Goal: Transaction & Acquisition: Purchase product/service

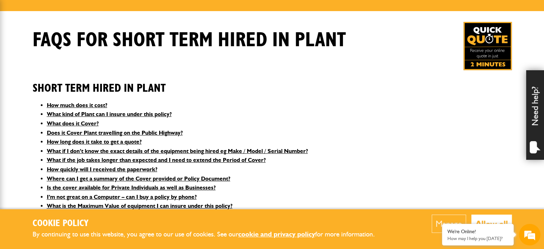
scroll to position [95, 0]
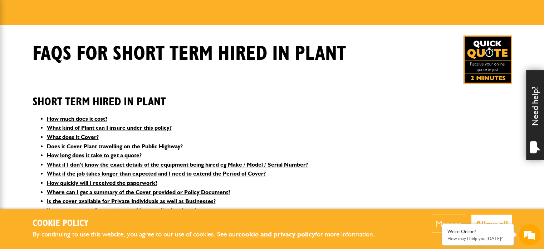
click at [484, 74] on img at bounding box center [488, 59] width 48 height 48
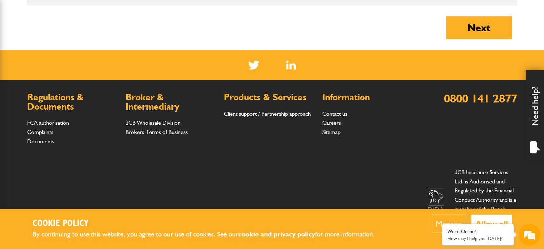
scroll to position [948, 0]
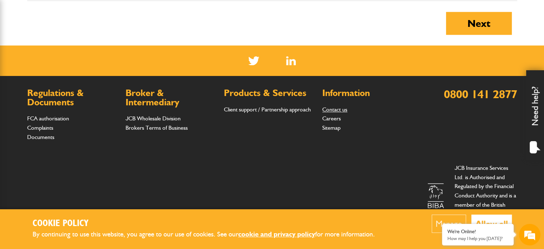
click at [339, 107] on link "Contact us" at bounding box center [334, 109] width 25 height 7
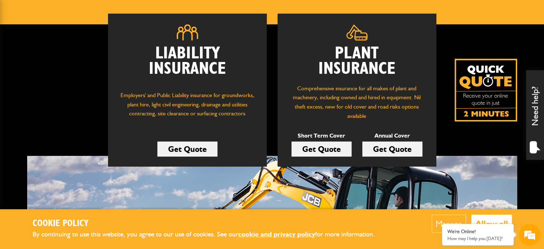
scroll to position [107, 0]
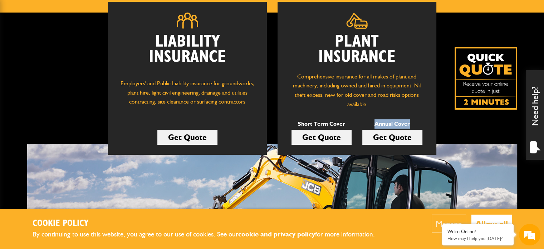
drag, startPoint x: 409, startPoint y: 123, endPoint x: 373, endPoint y: 119, distance: 35.9
click at [373, 119] on p "Annual Cover" at bounding box center [392, 123] width 60 height 9
click at [398, 138] on link "Get Quote" at bounding box center [392, 136] width 60 height 15
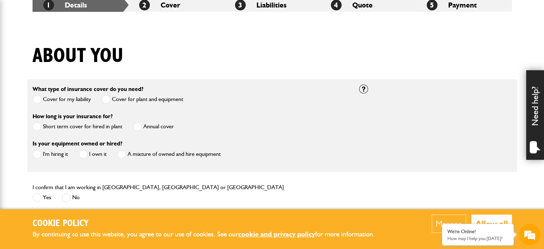
scroll to position [370, 0]
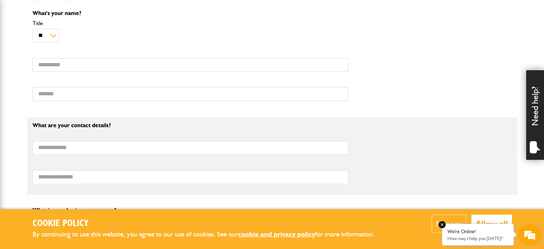
click at [442, 224] on em at bounding box center [442, 224] width 7 height 7
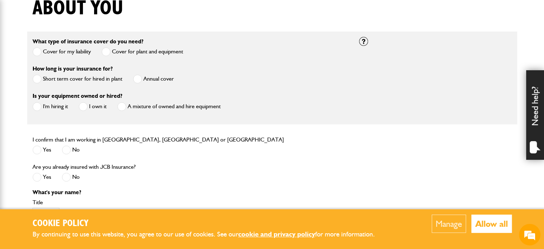
scroll to position [0, 0]
click at [152, 78] on label "Annual cover" at bounding box center [153, 78] width 41 height 9
click at [84, 106] on span at bounding box center [83, 106] width 9 height 9
click at [41, 150] on span at bounding box center [37, 149] width 9 height 9
click at [66, 176] on span at bounding box center [66, 176] width 9 height 9
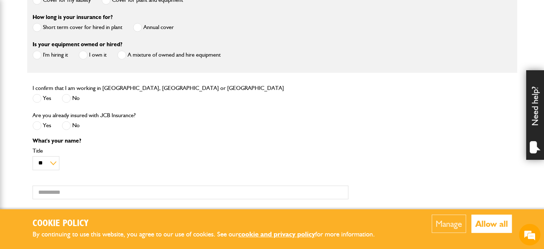
scroll to position [286, 0]
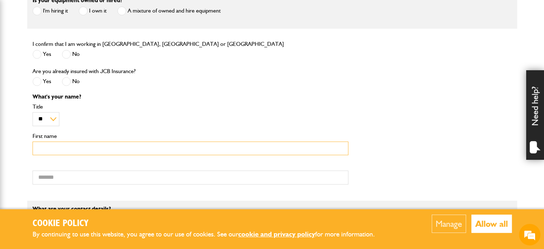
click at [67, 154] on input "First name" at bounding box center [191, 148] width 316 height 14
type input "****"
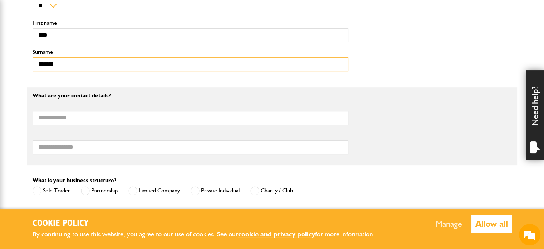
scroll to position [405, 0]
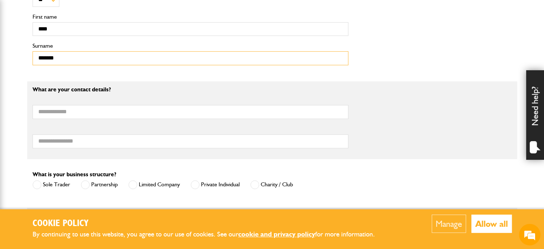
type input "*******"
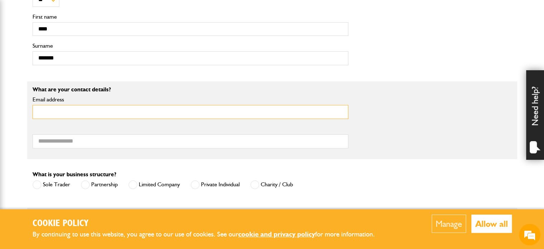
click at [82, 113] on input "Email address" at bounding box center [191, 112] width 316 height 14
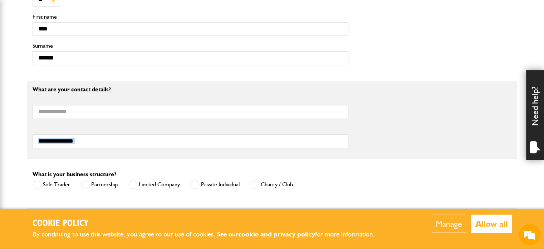
drag, startPoint x: 77, startPoint y: 148, endPoint x: 78, endPoint y: 141, distance: 7.2
click at [78, 144] on div "What are your contact details? Email address Telephone number" at bounding box center [190, 120] width 327 height 67
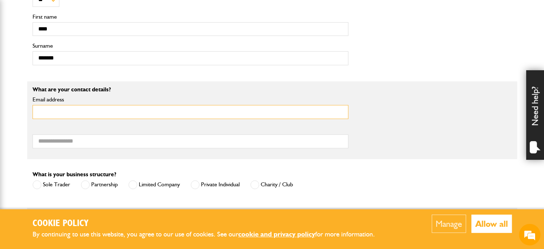
click at [74, 114] on input "Email address" at bounding box center [191, 112] width 316 height 14
type input "**********"
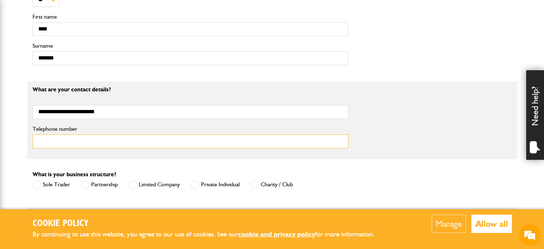
click at [76, 143] on input "Telephone number" at bounding box center [191, 141] width 316 height 14
drag, startPoint x: 53, startPoint y: 141, endPoint x: 89, endPoint y: 143, distance: 36.2
click at [89, 143] on input "**********" at bounding box center [191, 141] width 316 height 14
type input "**********"
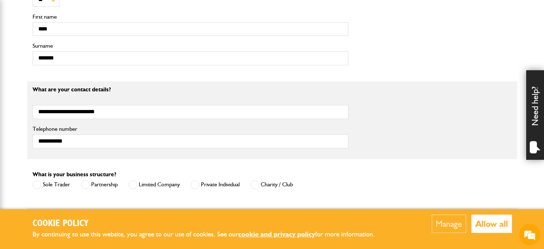
click at [48, 189] on label "Sole Trader" at bounding box center [52, 184] width 38 height 9
click at [452, 224] on button "Manage" at bounding box center [449, 223] width 34 height 18
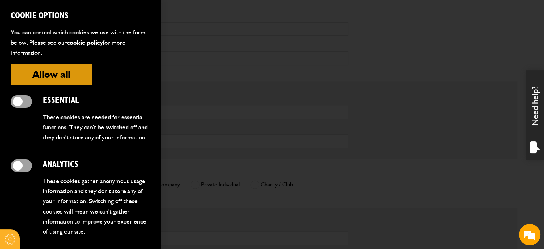
drag, startPoint x: 460, startPoint y: 223, endPoint x: 331, endPoint y: 189, distance: 133.3
click at [426, 215] on div at bounding box center [272, 124] width 544 height 249
click at [61, 75] on button "Allow all" at bounding box center [51, 74] width 81 height 21
click at [25, 172] on span at bounding box center [21, 165] width 21 height 13
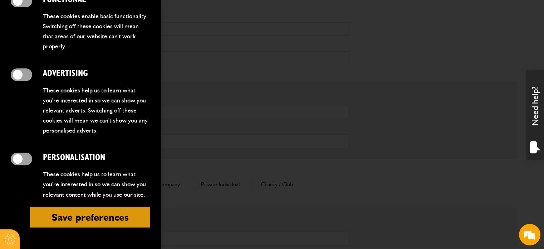
click at [450, 163] on div at bounding box center [272, 124] width 544 height 249
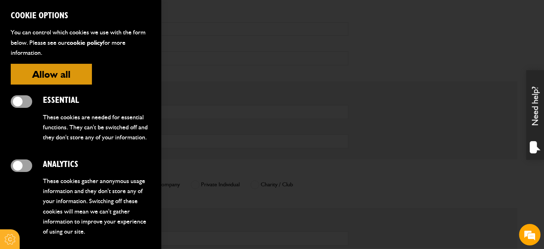
scroll to position [48, 0]
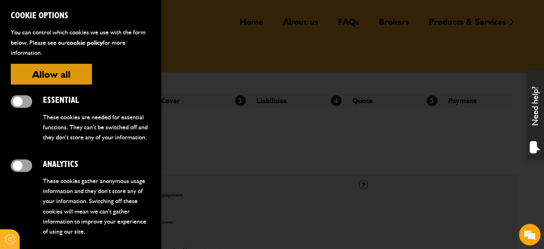
click at [79, 74] on button "Allow all" at bounding box center [51, 74] width 81 height 21
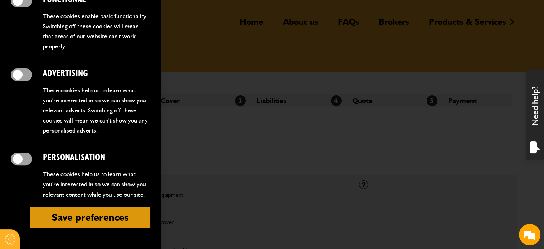
scroll to position [718, 0]
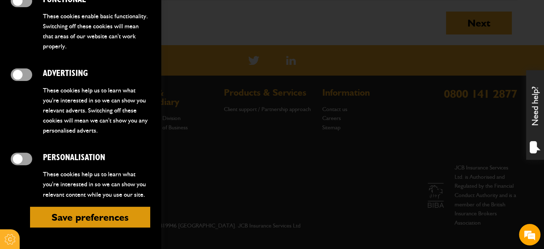
click at [83, 219] on button "Save preferences" at bounding box center [90, 216] width 120 height 21
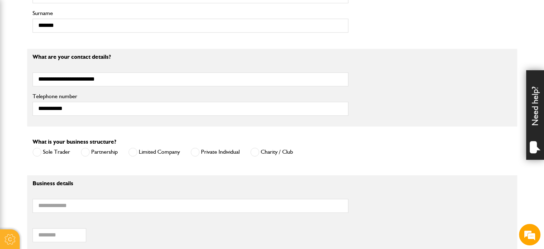
scroll to position [479, 0]
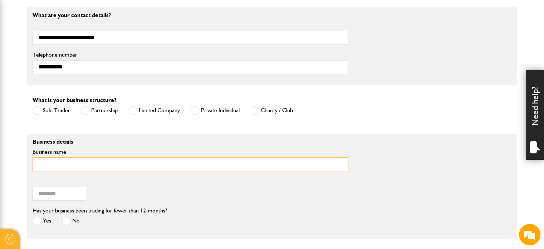
click at [79, 162] on input "Business name" at bounding box center [191, 164] width 316 height 14
type input "**********"
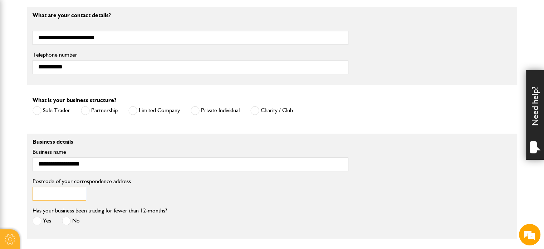
click at [63, 197] on input "Postcode of your correspondence address" at bounding box center [60, 193] width 54 height 14
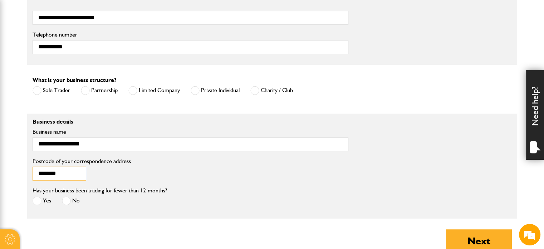
scroll to position [503, 0]
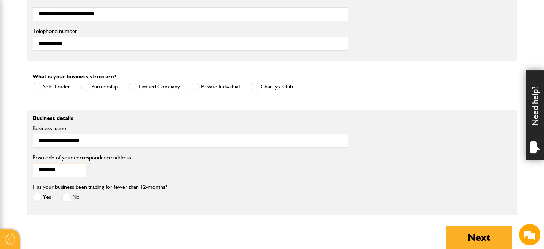
type input "********"
click at [68, 194] on span at bounding box center [66, 196] width 9 height 9
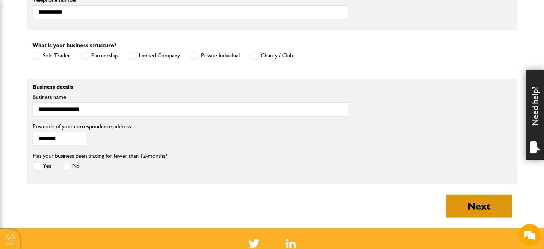
scroll to position [551, 0]
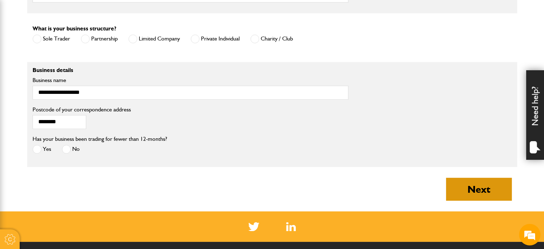
click at [465, 184] on button "Next" at bounding box center [479, 188] width 66 height 23
type input "**********"
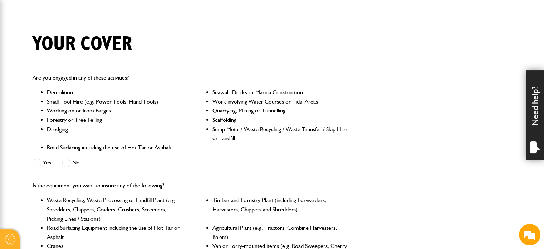
click at [67, 162] on span at bounding box center [66, 162] width 9 height 9
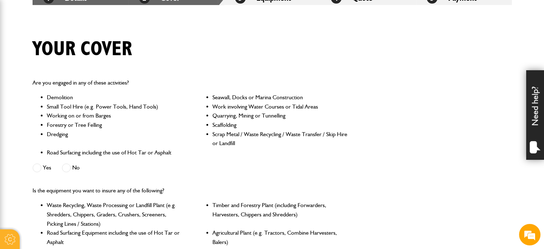
scroll to position [143, 0]
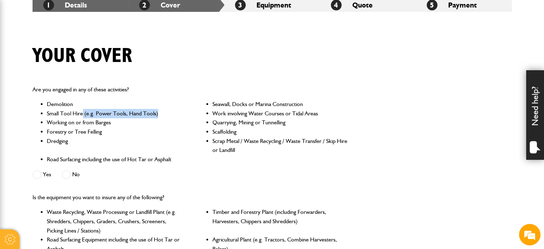
drag, startPoint x: 83, startPoint y: 112, endPoint x: 173, endPoint y: 117, distance: 90.6
click at [173, 117] on li "Small Tool Hire (e.g. Power Tools, Hand Tools)" at bounding box center [115, 113] width 136 height 9
click at [50, 123] on li "Working on or from Barges" at bounding box center [115, 122] width 136 height 9
drag, startPoint x: 48, startPoint y: 123, endPoint x: 115, endPoint y: 126, distance: 67.7
click at [115, 126] on li "Working on or from Barges" at bounding box center [115, 122] width 136 height 9
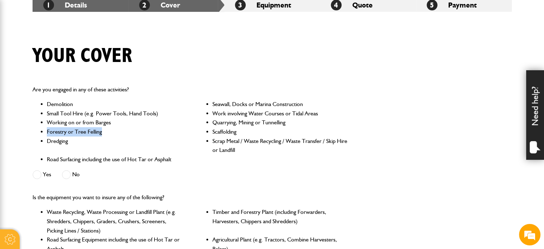
drag, startPoint x: 111, startPoint y: 133, endPoint x: 42, endPoint y: 129, distance: 68.8
click at [47, 129] on li "Forestry or Tree Felling" at bounding box center [115, 131] width 136 height 9
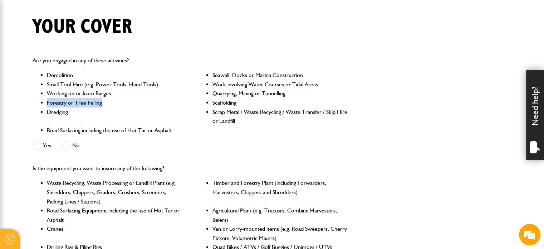
scroll to position [179, 0]
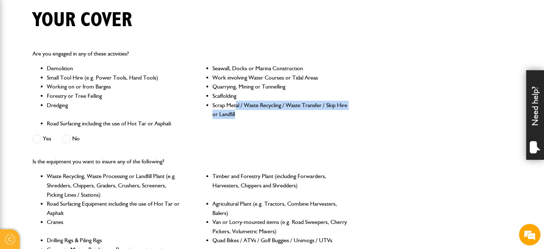
drag, startPoint x: 236, startPoint y: 108, endPoint x: 256, endPoint y: 118, distance: 22.2
click at [256, 118] on ul "Demolition Seawall, Docks or Marina Construction Small Tool Hire (e.g. Power To…" at bounding box center [191, 96] width 316 height 64
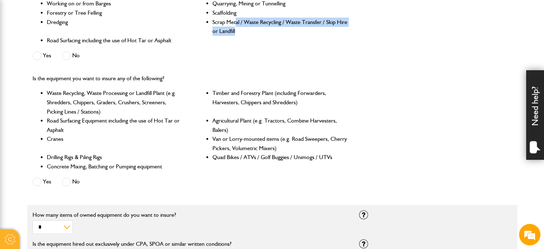
scroll to position [262, 0]
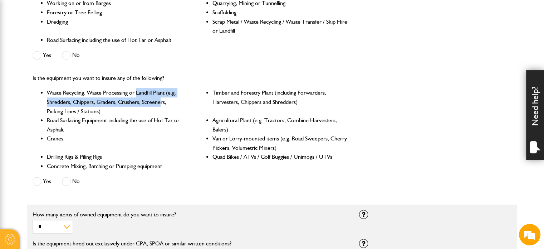
drag, startPoint x: 136, startPoint y: 90, endPoint x: 161, endPoint y: 104, distance: 28.5
click at [161, 104] on li "Waste Recycling, Waste Processing or Landfill Plant (e.g. Shredders, Chippers, …" at bounding box center [115, 102] width 136 height 28
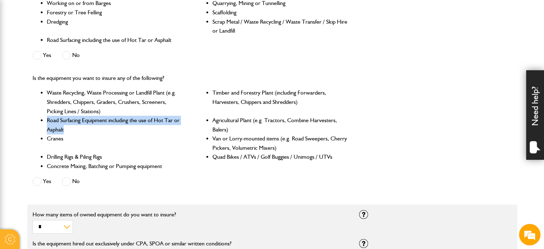
drag, startPoint x: 76, startPoint y: 128, endPoint x: 48, endPoint y: 119, distance: 29.1
click at [48, 119] on li "Road Surfacing Equipment including the use of Hot Tar or Asphalt" at bounding box center [115, 125] width 136 height 18
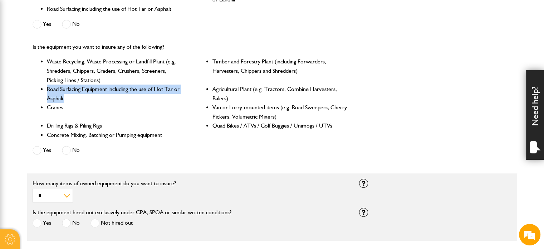
scroll to position [298, 0]
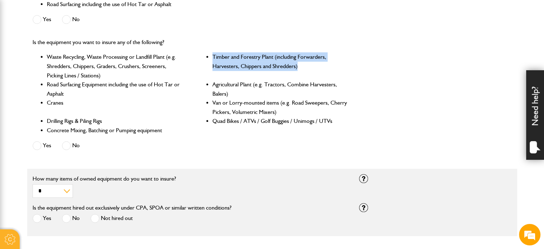
drag, startPoint x: 228, startPoint y: 57, endPoint x: 318, endPoint y: 73, distance: 90.9
click at [318, 73] on li "Timber and Forestry Plant (including Forwarders, Harvesters, Chippers and Shred…" at bounding box center [280, 66] width 136 height 28
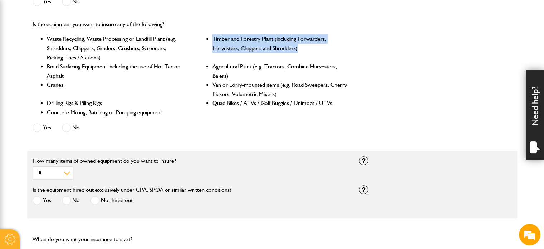
scroll to position [322, 0]
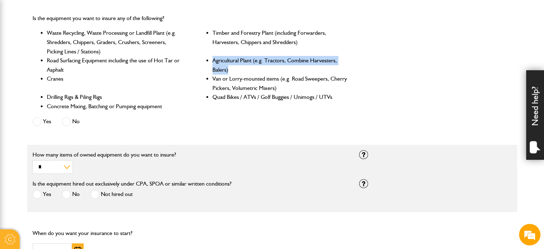
drag, startPoint x: 237, startPoint y: 70, endPoint x: 211, endPoint y: 59, distance: 27.4
click at [211, 59] on ul "Waste Recycling, Waste Processing or Landfill Plant (e.g. Shredders, Chippers, …" at bounding box center [191, 69] width 316 height 82
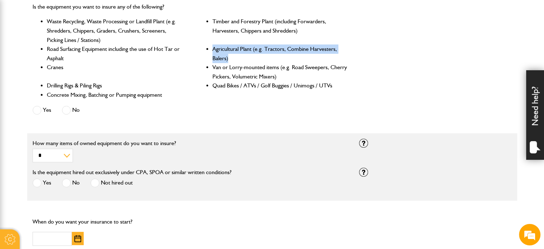
scroll to position [334, 0]
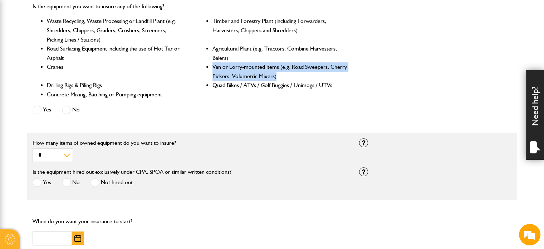
drag, startPoint x: 283, startPoint y: 74, endPoint x: 208, endPoint y: 67, distance: 75.5
click at [212, 67] on li "Van or Lorry-mounted items (e.g. Road Sweepers, Cherry Pickers, Volumetric Mixe…" at bounding box center [280, 71] width 136 height 18
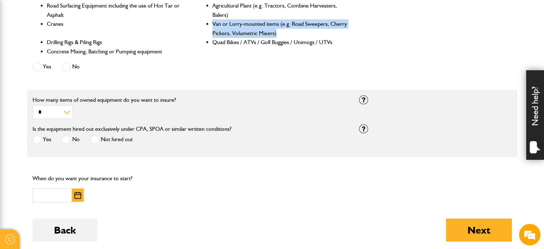
scroll to position [381, 0]
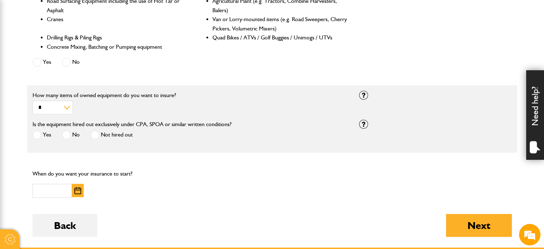
click at [64, 63] on span at bounding box center [66, 62] width 9 height 9
click at [92, 135] on span at bounding box center [95, 134] width 9 height 9
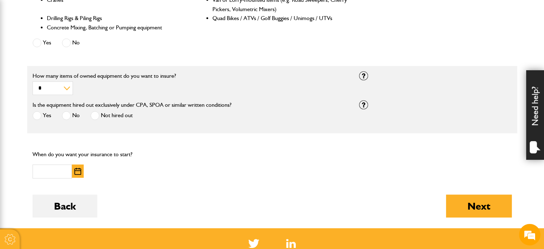
scroll to position [405, 0]
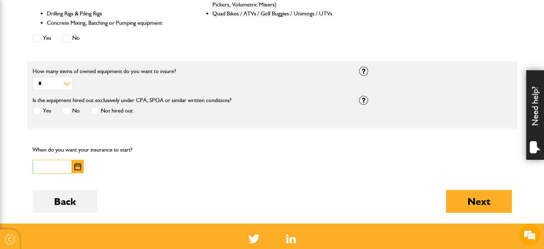
click at [36, 173] on input "text" at bounding box center [52, 167] width 39 height 14
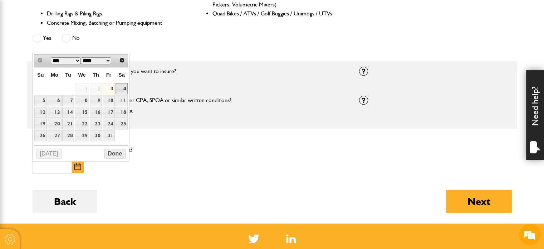
click at [123, 89] on link "4" at bounding box center [122, 88] width 12 height 11
type input "**********"
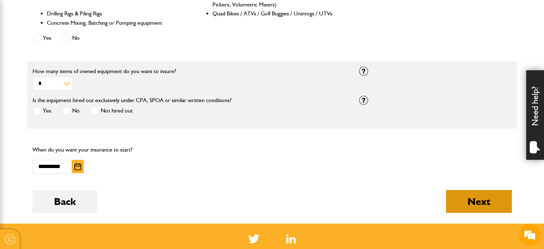
click at [478, 207] on button "Next" at bounding box center [479, 201] width 66 height 23
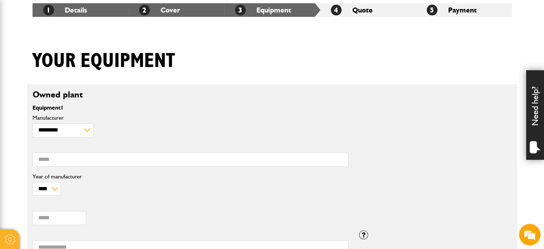
scroll to position [143, 0]
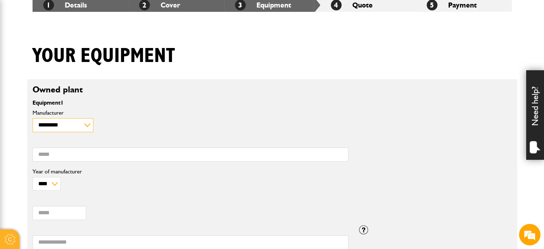
click at [68, 126] on select "**********" at bounding box center [63, 125] width 61 height 14
select select "**"
click at [33, 118] on select "**********" at bounding box center [63, 125] width 61 height 14
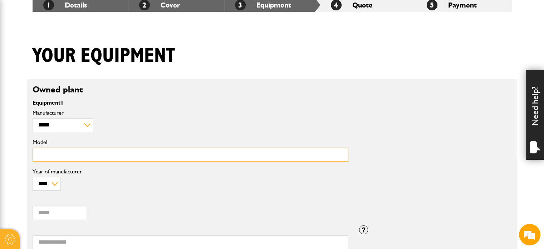
click at [90, 158] on input "Model" at bounding box center [191, 154] width 316 height 14
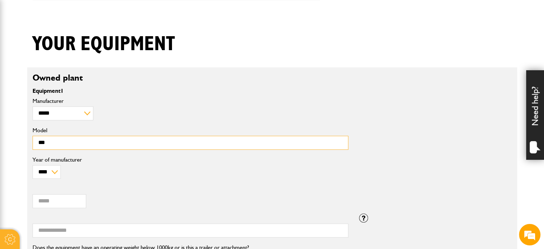
type input "***"
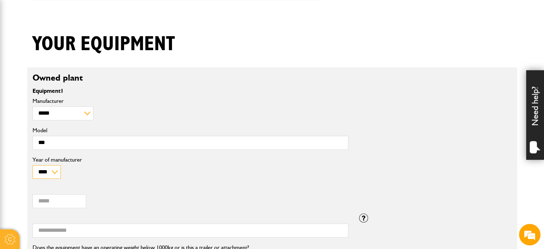
click at [57, 168] on select "**** **** **** **** **** **** **** **** **** **** **** **** **** **** **** ****…" at bounding box center [47, 172] width 28 height 14
click at [50, 174] on select "**** **** **** **** **** **** **** **** **** **** **** **** **** **** **** ****…" at bounding box center [47, 172] width 28 height 14
select select "****"
click at [33, 165] on select "**** **** **** **** **** **** **** **** **** **** **** **** **** **** **** ****…" at bounding box center [47, 172] width 28 height 14
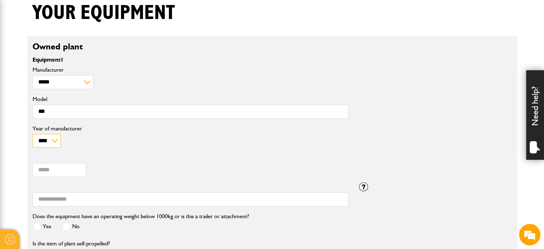
scroll to position [191, 0]
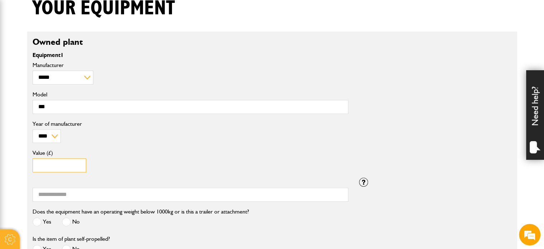
click at [67, 164] on input "Value (£)" at bounding box center [60, 165] width 54 height 14
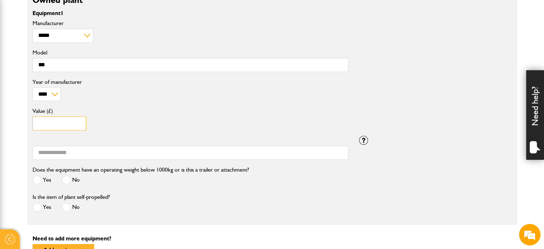
scroll to position [238, 0]
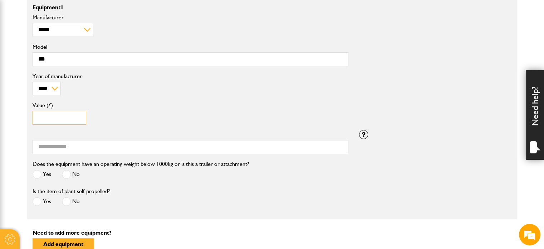
type input "*****"
drag, startPoint x: 189, startPoint y: 163, endPoint x: 265, endPoint y: 166, distance: 76.3
click at [265, 166] on div "Does the equipment have an operating weight below 1000kg or is this a trailer o…" at bounding box center [190, 172] width 327 height 27
click at [103, 171] on div "Yes No" at bounding box center [141, 175] width 216 height 12
drag, startPoint x: 181, startPoint y: 161, endPoint x: 270, endPoint y: 162, distance: 89.8
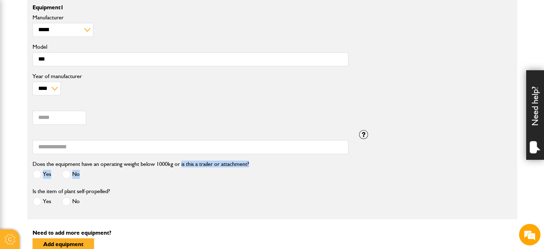
click at [270, 162] on div "Does the equipment have an operating weight below 1000kg or is this a trailer o…" at bounding box center [190, 172] width 327 height 27
click at [124, 180] on div "Yes No" at bounding box center [141, 175] width 216 height 12
drag, startPoint x: 259, startPoint y: 162, endPoint x: 151, endPoint y: 161, distance: 108.0
click at [151, 161] on div "Does the equipment have an operating weight below 1000kg or is this a trailer o…" at bounding box center [190, 172] width 327 height 27
click at [147, 173] on div "Yes No" at bounding box center [141, 175] width 216 height 12
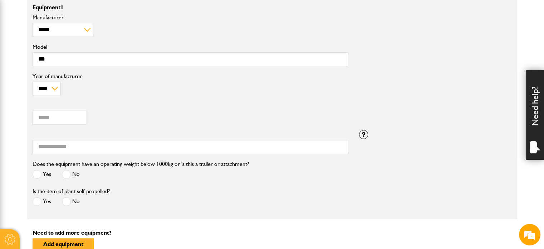
click at [68, 172] on span at bounding box center [66, 174] width 9 height 9
click at [36, 201] on span at bounding box center [37, 201] width 9 height 9
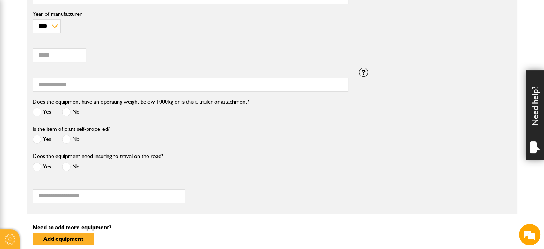
scroll to position [307, 0]
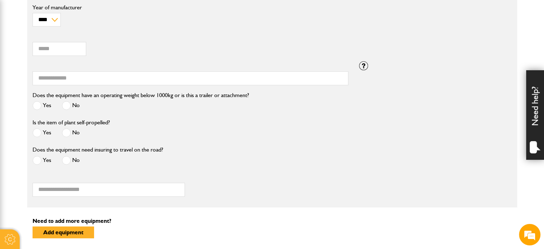
click at [40, 160] on span at bounding box center [37, 160] width 9 height 9
click at [76, 190] on input "Registration number" at bounding box center [109, 189] width 153 height 14
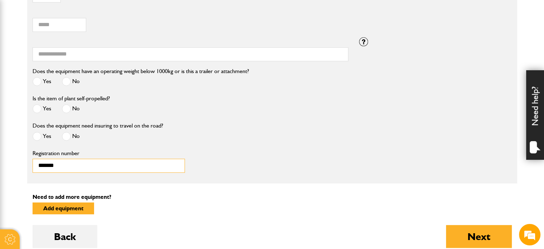
scroll to position [343, 0]
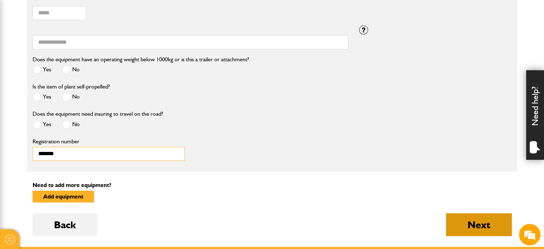
type input "*******"
click at [481, 224] on button "Next" at bounding box center [479, 224] width 66 height 23
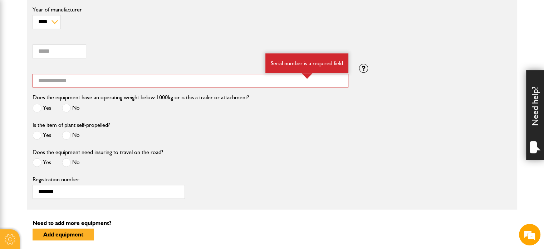
scroll to position [346, 0]
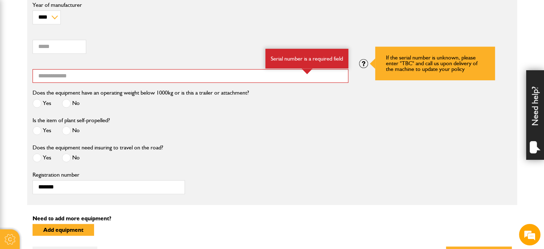
click at [366, 62] on div at bounding box center [363, 63] width 9 height 9
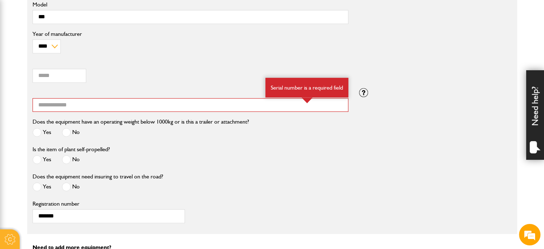
scroll to position [334, 0]
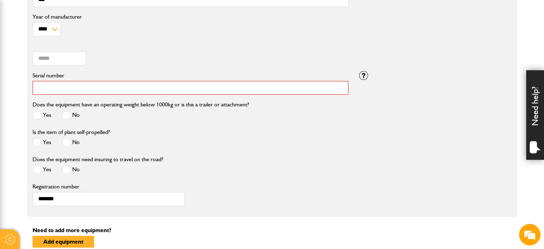
click at [80, 87] on input "Serial number" at bounding box center [191, 88] width 316 height 14
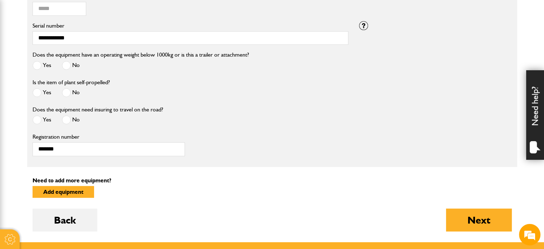
scroll to position [393, 0]
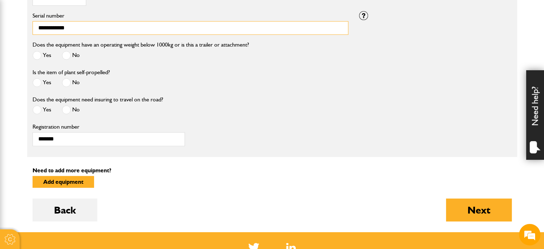
click at [45, 26] on input "**********" at bounding box center [191, 28] width 316 height 14
type input "**********"
click at [472, 207] on button "Next" at bounding box center [479, 209] width 66 height 23
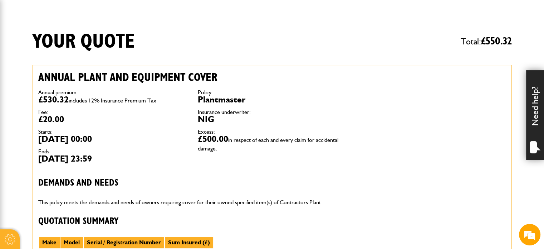
scroll to position [179, 0]
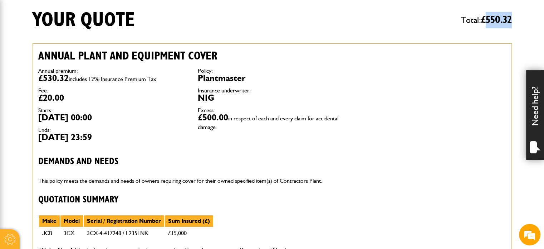
drag, startPoint x: 517, startPoint y: 18, endPoint x: 487, endPoint y: 20, distance: 29.7
click at [487, 20] on div "Your quote Total: £ 550.32" at bounding box center [272, 25] width 490 height 35
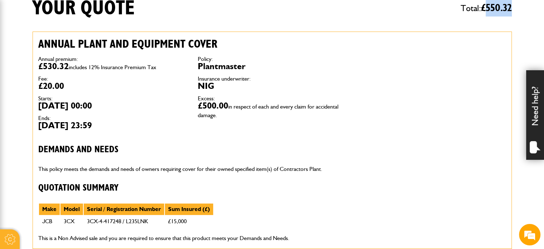
scroll to position [0, 0]
drag, startPoint x: 69, startPoint y: 67, endPoint x: 38, endPoint y: 65, distance: 30.8
click at [38, 65] on dd "£530.32 includes 12% Insurance Premium Tax" at bounding box center [112, 66] width 149 height 9
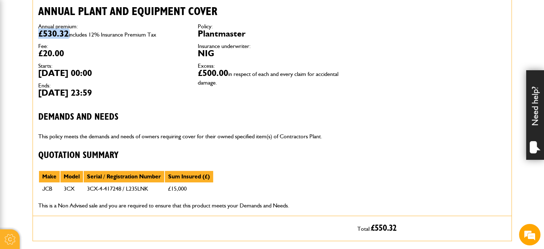
scroll to position [226, 0]
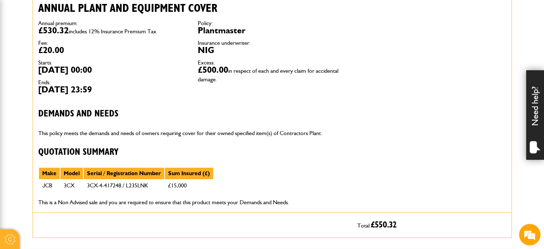
click at [200, 57] on dl "Policy: Plantmaster Insurance underwriter: NIG Excess: £500.00 in respect of ea…" at bounding box center [272, 51] width 149 height 62
drag, startPoint x: 200, startPoint y: 57, endPoint x: 210, endPoint y: 60, distance: 11.1
click at [209, 59] on dl "Policy: Plantmaster Insurance underwriter: NIG Excess: £500.00 in respect of ea…" at bounding box center [272, 51] width 149 height 62
drag, startPoint x: 228, startPoint y: 68, endPoint x: 187, endPoint y: 65, distance: 40.2
click at [187, 65] on div "Annual premium: £530.32 includes 12% Insurance Premium Tax Fee: £20.00 Starts: …" at bounding box center [192, 57] width 319 height 84
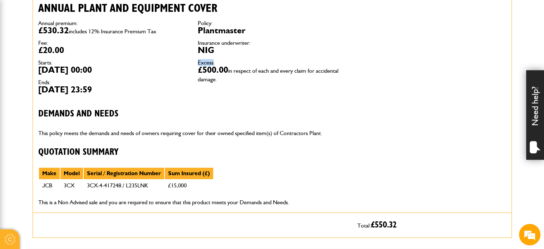
click at [177, 75] on dl "Annual premium: £530.32 includes 12% Insurance Premium Tax Fee: £20.00 Starts: …" at bounding box center [112, 56] width 149 height 73
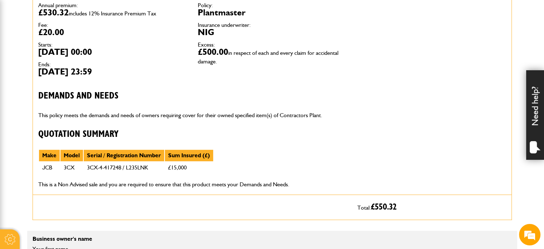
scroll to position [250, 0]
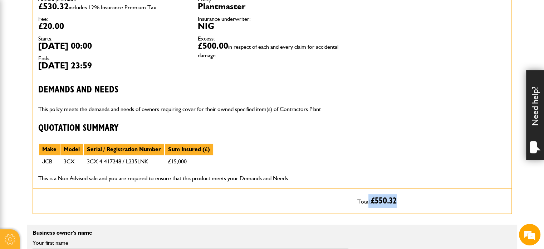
drag, startPoint x: 413, startPoint y: 200, endPoint x: 323, endPoint y: 189, distance: 90.4
click at [368, 200] on p "Total: £ 550.32" at bounding box center [431, 201] width 149 height 14
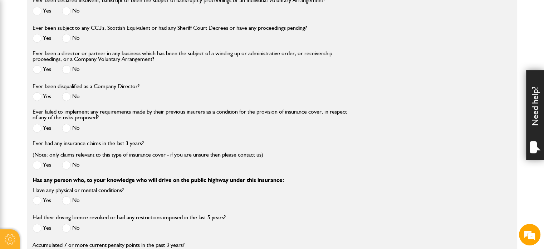
scroll to position [983, 0]
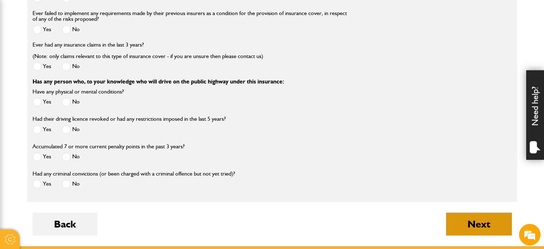
click at [472, 223] on button "Next" at bounding box center [479, 223] width 66 height 23
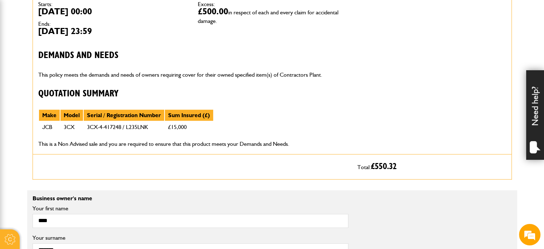
scroll to position [477, 0]
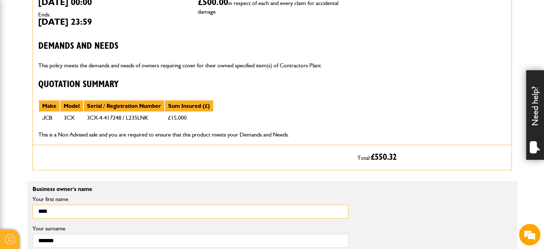
click at [117, 210] on input "****" at bounding box center [191, 211] width 316 height 14
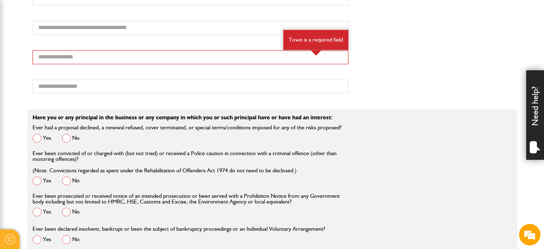
scroll to position [835, 0]
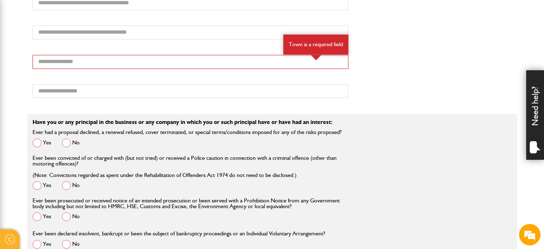
click at [66, 141] on span at bounding box center [66, 142] width 9 height 9
click at [68, 182] on span at bounding box center [66, 185] width 9 height 9
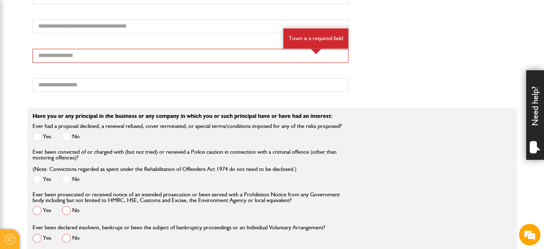
scroll to position [846, 0]
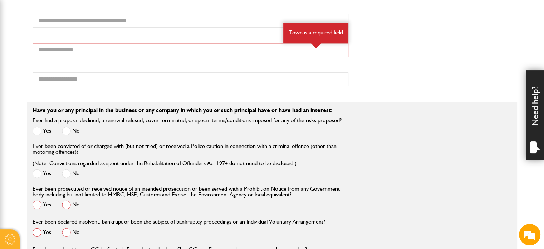
click at [68, 201] on span at bounding box center [66, 204] width 9 height 9
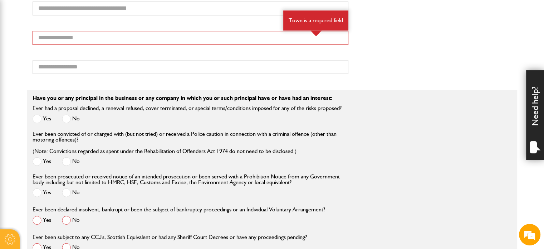
scroll to position [870, 0]
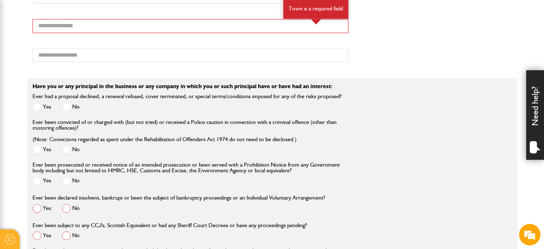
click at [67, 204] on span at bounding box center [66, 208] width 9 height 9
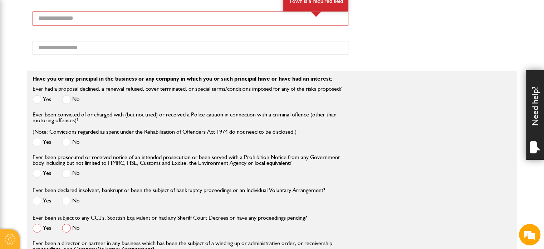
scroll to position [918, 0]
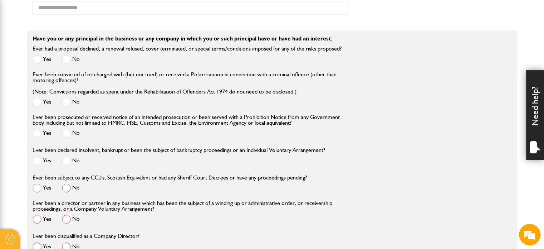
click at [65, 185] on span at bounding box center [66, 187] width 9 height 9
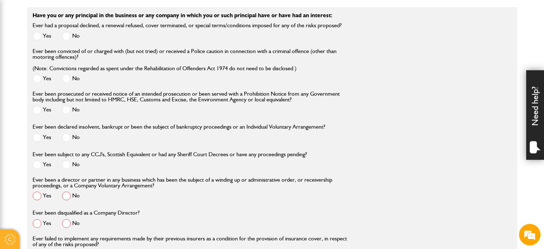
scroll to position [942, 0]
click at [69, 193] on span at bounding box center [66, 194] width 9 height 9
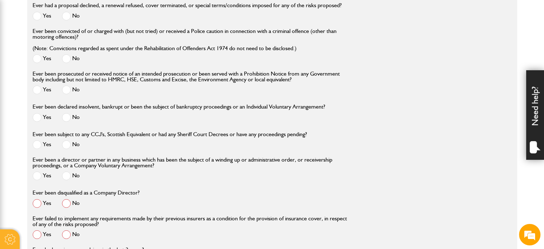
scroll to position [966, 0]
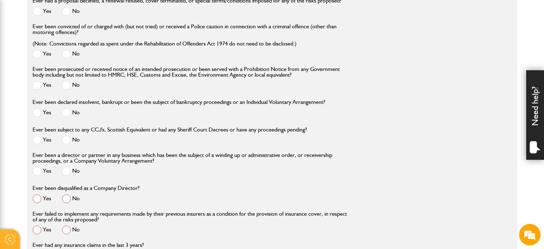
click at [70, 200] on span at bounding box center [66, 198] width 9 height 9
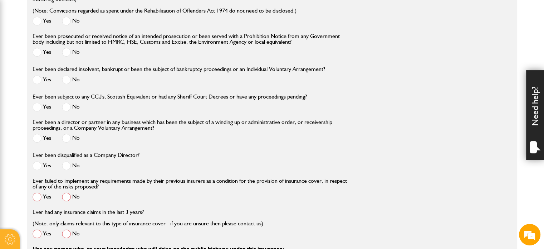
scroll to position [1002, 0]
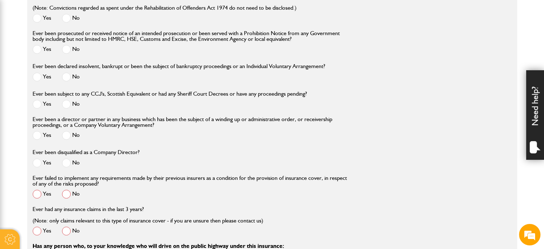
click at [69, 194] on span at bounding box center [66, 193] width 9 height 9
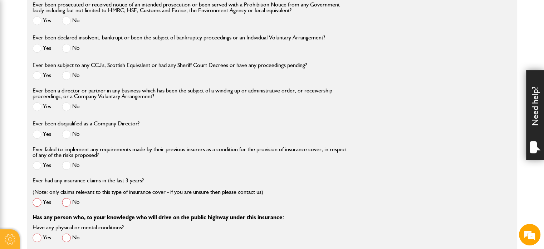
scroll to position [1037, 0]
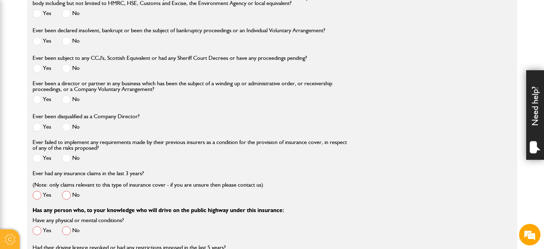
click at [68, 195] on span at bounding box center [66, 194] width 9 height 9
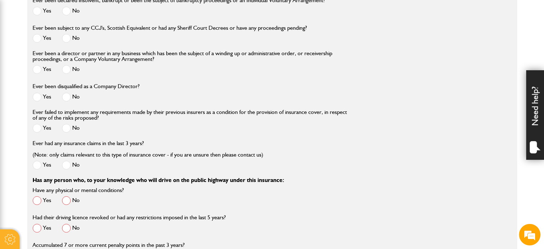
scroll to position [1073, 0]
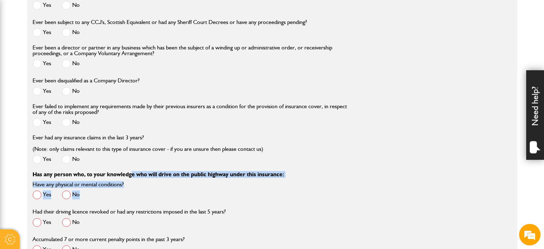
drag, startPoint x: 133, startPoint y: 175, endPoint x: 206, endPoint y: 184, distance: 73.4
click at [206, 184] on fieldset "Have you or any principal in the business or any company in which you or such p…" at bounding box center [272, 84] width 490 height 419
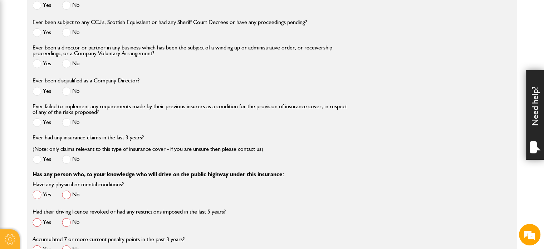
click at [204, 186] on div "Have any physical or mental conditions? Yes No" at bounding box center [190, 193] width 327 height 27
click at [64, 197] on span at bounding box center [66, 194] width 9 height 9
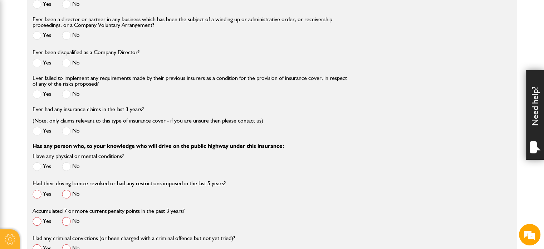
scroll to position [1109, 0]
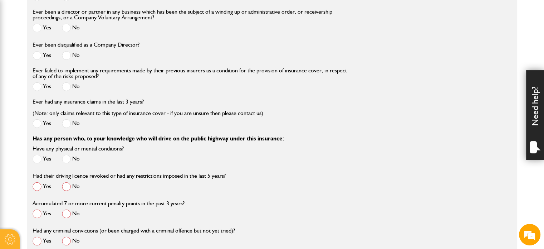
click at [67, 190] on span at bounding box center [66, 186] width 9 height 9
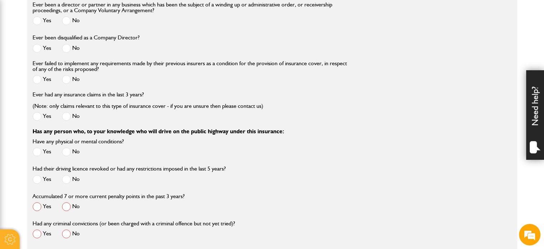
scroll to position [1121, 0]
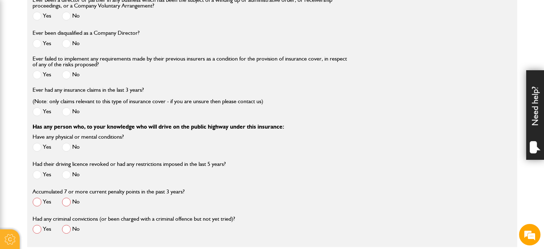
click at [68, 206] on span at bounding box center [66, 201] width 9 height 9
click at [68, 233] on span at bounding box center [66, 228] width 9 height 9
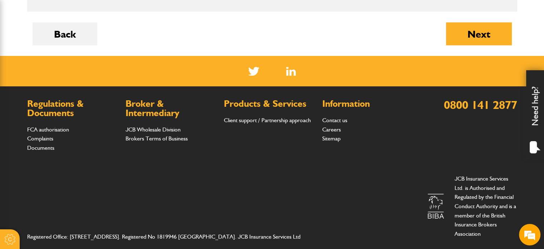
scroll to position [1237, 0]
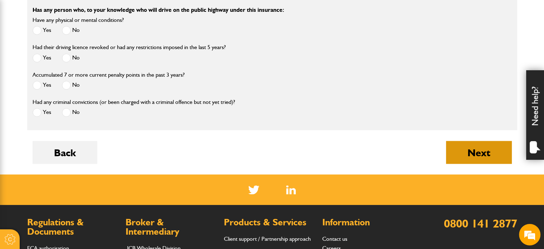
click at [462, 155] on button "Next" at bounding box center [479, 152] width 66 height 23
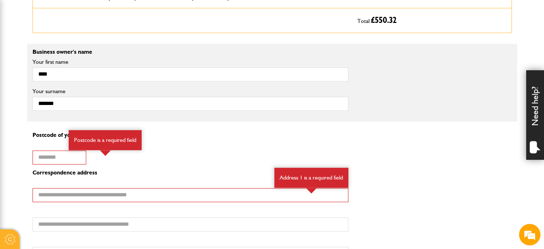
scroll to position [489, 0]
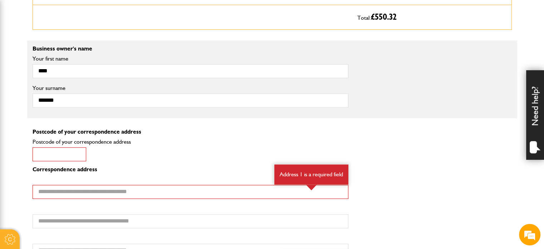
click at [63, 156] on input "Postcode of your correspondence address" at bounding box center [60, 154] width 54 height 14
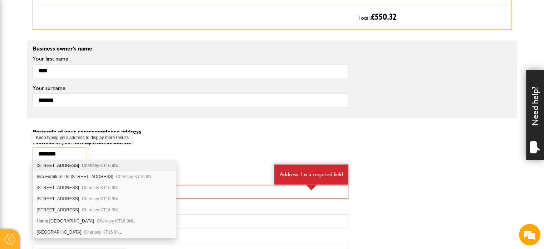
scroll to position [0, 0]
click at [73, 153] on input "********" at bounding box center [60, 154] width 54 height 14
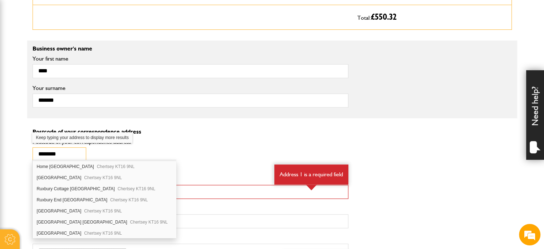
scroll to position [59, 0]
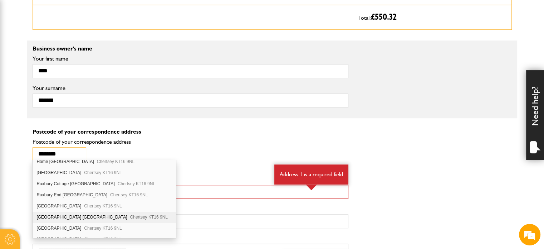
type input "********"
click at [64, 211] on div "Ruxbury House St. Anns Hill Road Chertsey KT16 9NL" at bounding box center [104, 216] width 143 height 11
type input "**********"
type input "********"
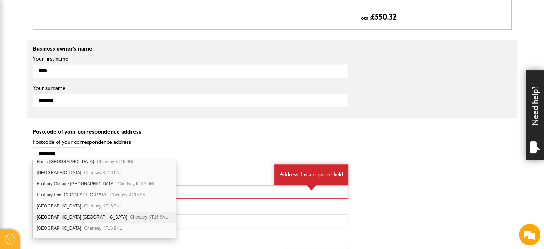
type input "******"
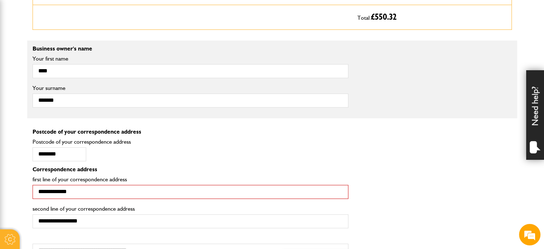
click at [76, 191] on input "**********" at bounding box center [191, 192] width 316 height 14
drag, startPoint x: 79, startPoint y: 191, endPoint x: 59, endPoint y: 189, distance: 19.4
click at [59, 189] on input "**********" at bounding box center [191, 192] width 316 height 14
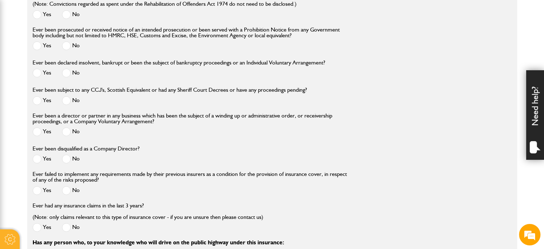
scroll to position [882, 0]
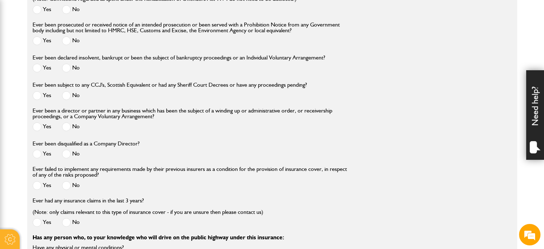
type input "**********"
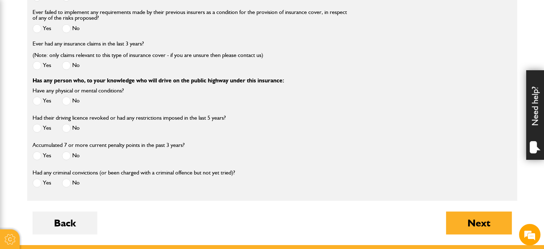
scroll to position [1216, 0]
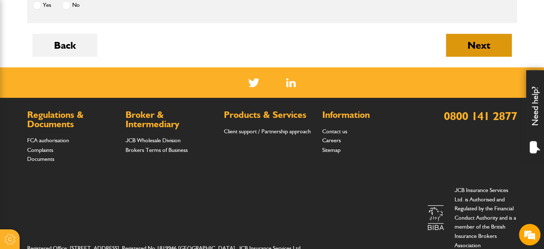
click at [482, 46] on button "Next" at bounding box center [479, 45] width 66 height 23
